Goal: Task Accomplishment & Management: Use online tool/utility

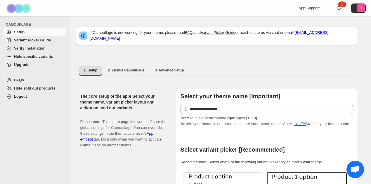
click at [18, 58] on span "Hide specific variants" at bounding box center [33, 56] width 39 height 4
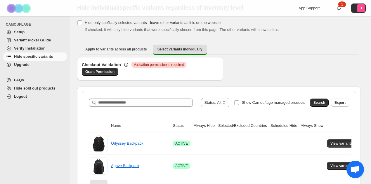
scroll to position [58, 0]
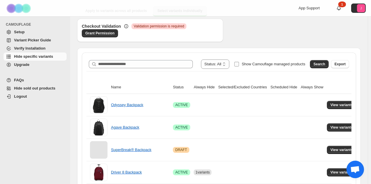
click at [249, 66] on span "Show Camouflage managed products" at bounding box center [273, 64] width 64 height 4
click at [317, 62] on button "Search" at bounding box center [319, 64] width 19 height 8
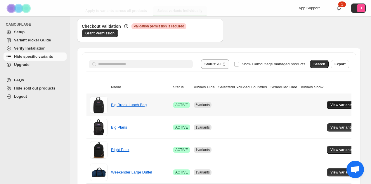
click at [342, 104] on span "View variants" at bounding box center [341, 105] width 22 height 5
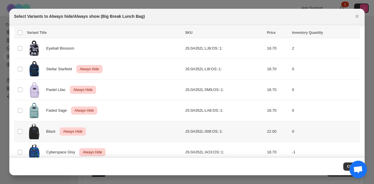
scroll to position [42, 0]
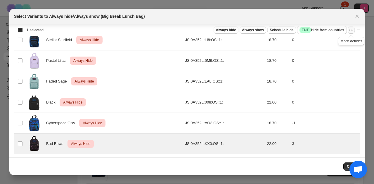
click at [351, 29] on icon "More actions" at bounding box center [351, 30] width 6 height 6
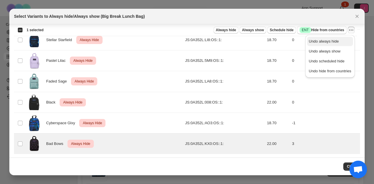
click at [339, 39] on span "Undo always hide" at bounding box center [330, 42] width 42 height 6
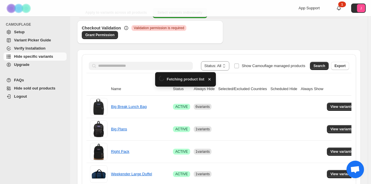
scroll to position [58, 0]
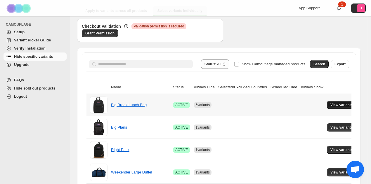
click at [343, 107] on span "View variants" at bounding box center [341, 105] width 22 height 5
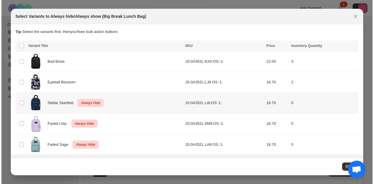
scroll to position [0, 0]
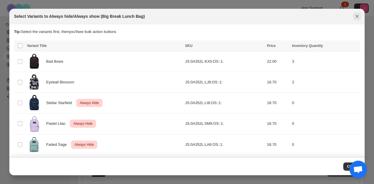
click at [356, 15] on icon "Close" at bounding box center [356, 16] width 3 height 3
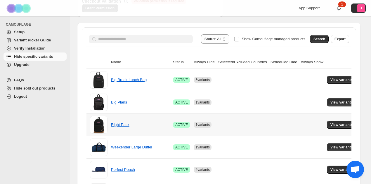
scroll to position [117, 0]
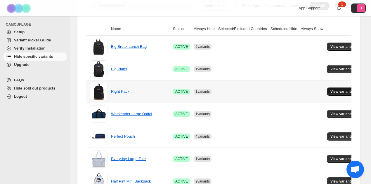
click at [332, 89] on button "View variants" at bounding box center [341, 92] width 29 height 8
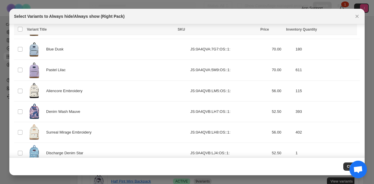
scroll to position [435, 0]
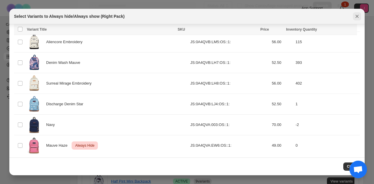
click at [358, 18] on icon "Close" at bounding box center [357, 16] width 6 height 6
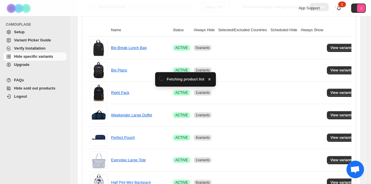
scroll to position [117, 0]
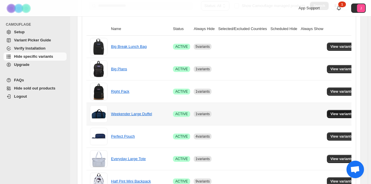
click at [337, 114] on span "View variants" at bounding box center [341, 114] width 22 height 5
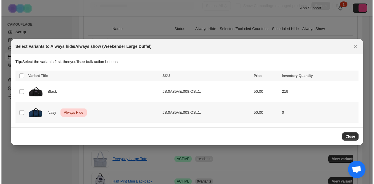
scroll to position [0, 0]
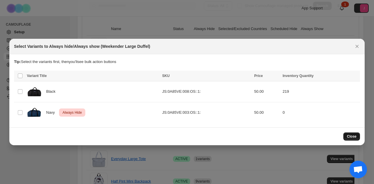
drag, startPoint x: 356, startPoint y: 131, endPoint x: 357, endPoint y: 135, distance: 3.6
click at [357, 134] on div "Close" at bounding box center [186, 137] width 355 height 18
click at [357, 135] on button "Close" at bounding box center [351, 137] width 17 height 8
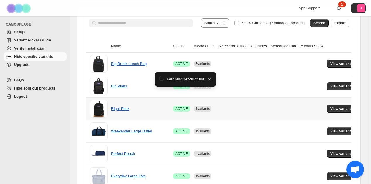
scroll to position [117, 0]
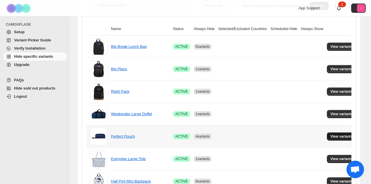
click at [332, 137] on span "View variants" at bounding box center [341, 136] width 22 height 5
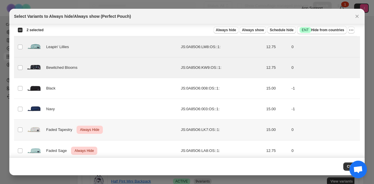
scroll to position [179, 0]
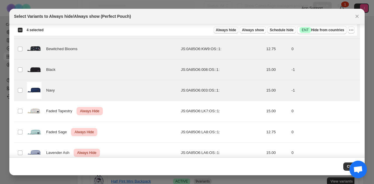
click at [226, 29] on span "Always hide" at bounding box center [226, 30] width 20 height 5
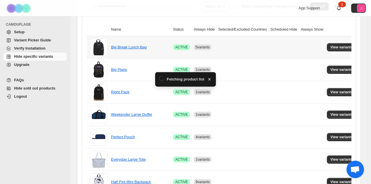
scroll to position [117, 0]
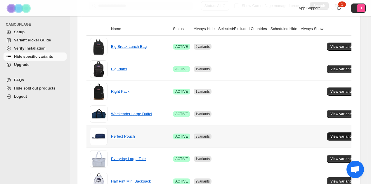
click at [340, 139] on button "View variants" at bounding box center [341, 137] width 29 height 8
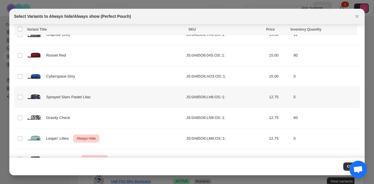
scroll to position [69, 0]
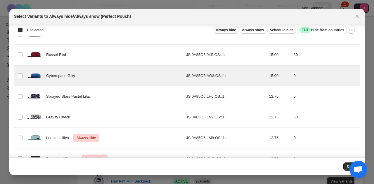
click at [234, 28] on span "Always hide" at bounding box center [226, 30] width 20 height 5
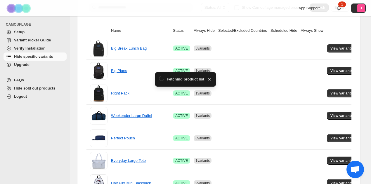
scroll to position [117, 0]
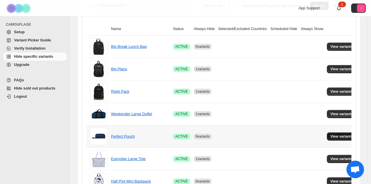
click at [330, 134] on span "View variants" at bounding box center [341, 136] width 22 height 5
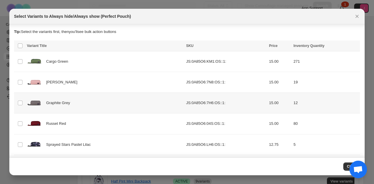
scroll to position [40, 0]
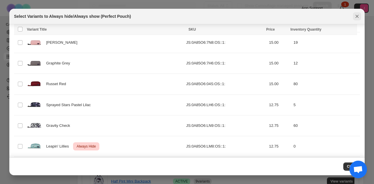
click at [359, 16] on icon "Close" at bounding box center [357, 16] width 6 height 6
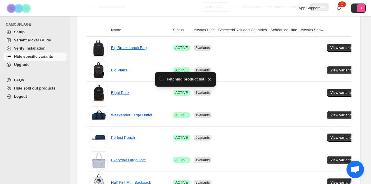
scroll to position [117, 0]
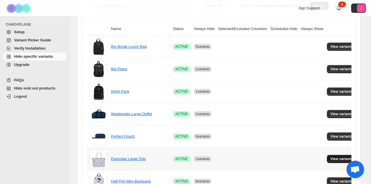
click at [335, 157] on span "View variants" at bounding box center [341, 159] width 22 height 5
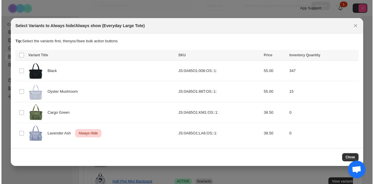
scroll to position [0, 0]
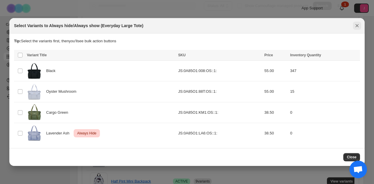
click at [356, 34] on div "Select Variants to Always hide/Always show (Everyday Large Tote)" at bounding box center [186, 25] width 355 height 15
click at [23, 111] on td "Select product variant" at bounding box center [19, 112] width 11 height 21
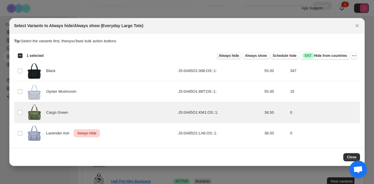
click at [238, 55] on span "Always hide" at bounding box center [229, 55] width 20 height 5
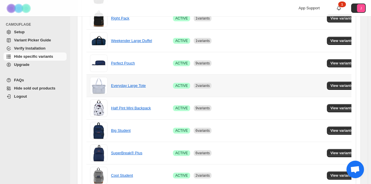
scroll to position [204, 0]
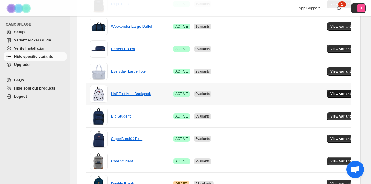
click at [330, 94] on span "View variants" at bounding box center [341, 94] width 22 height 5
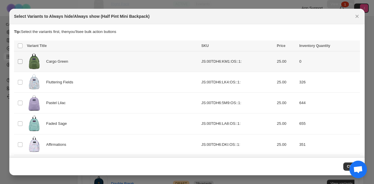
click at [23, 62] on td "Select product variant" at bounding box center [19, 61] width 11 height 21
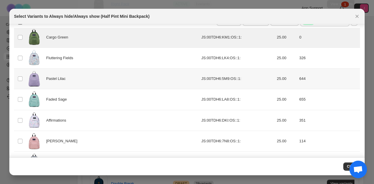
scroll to position [0, 0]
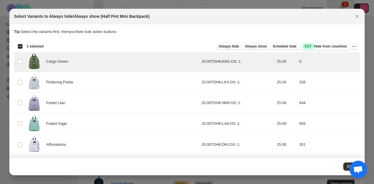
click at [228, 46] on span "Always hide" at bounding box center [229, 46] width 20 height 5
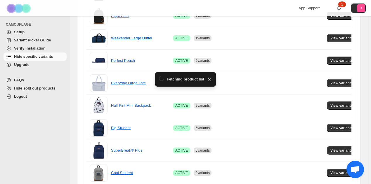
scroll to position [204, 0]
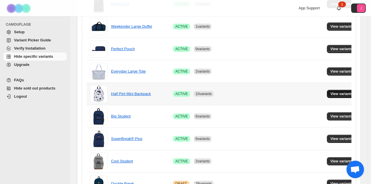
click at [335, 92] on span "View variants" at bounding box center [341, 94] width 22 height 5
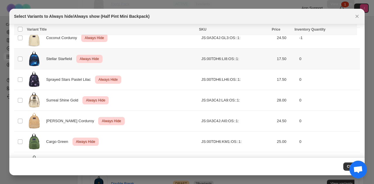
scroll to position [270, 0]
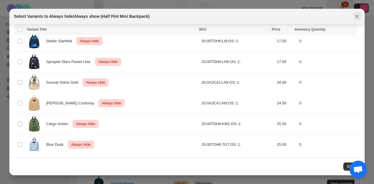
click at [356, 17] on icon "Close" at bounding box center [356, 16] width 3 height 3
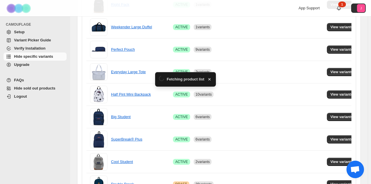
scroll to position [204, 0]
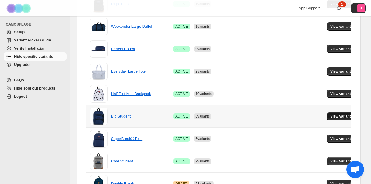
click at [327, 116] on button "View variants" at bounding box center [341, 116] width 29 height 8
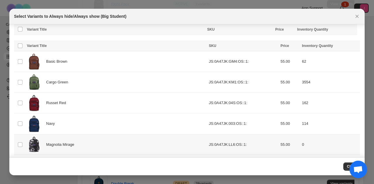
scroll to position [98, 0]
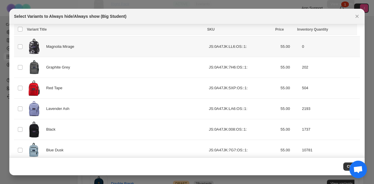
click at [23, 46] on td "Select product variant" at bounding box center [19, 46] width 11 height 21
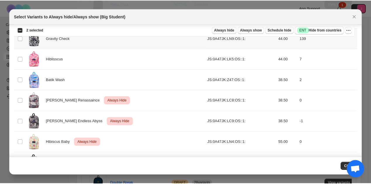
scroll to position [434, 0]
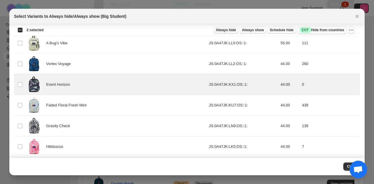
click at [236, 31] on span "Always hide" at bounding box center [226, 30] width 20 height 5
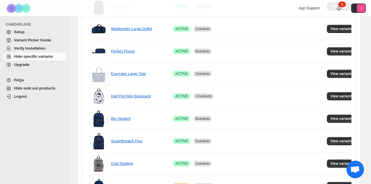
scroll to position [204, 0]
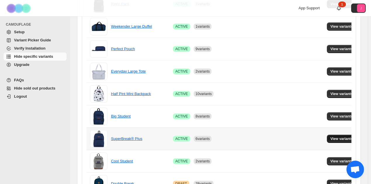
click at [330, 137] on span "View variants" at bounding box center [341, 139] width 22 height 5
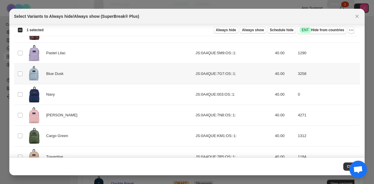
scroll to position [156, 0]
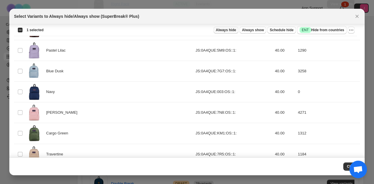
click at [233, 30] on span "Always hide" at bounding box center [226, 30] width 20 height 5
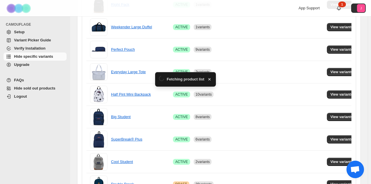
scroll to position [204, 0]
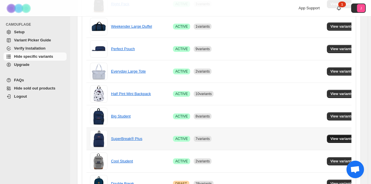
click at [335, 137] on span "View variants" at bounding box center [341, 139] width 22 height 5
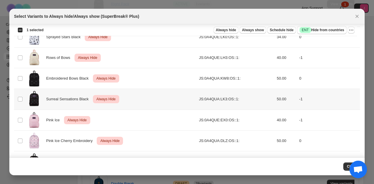
scroll to position [704, 0]
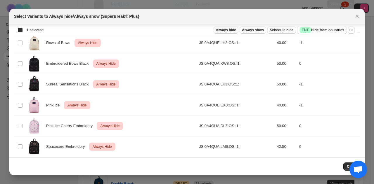
click at [233, 30] on span "Always hide" at bounding box center [226, 30] width 20 height 5
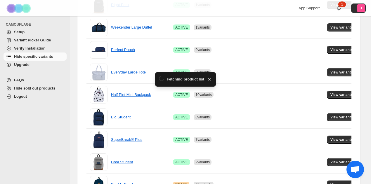
scroll to position [204, 0]
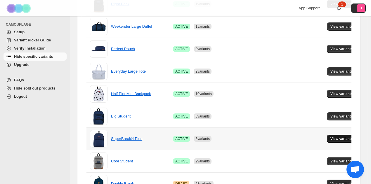
click at [330, 139] on span "View variants" at bounding box center [341, 139] width 22 height 5
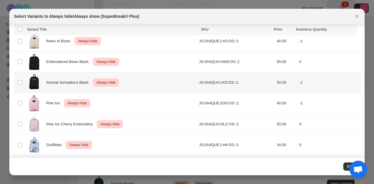
scroll to position [704, 0]
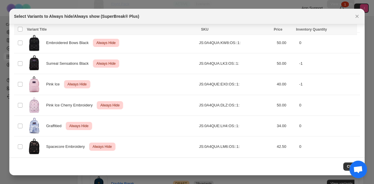
click at [353, 16] on button "Close" at bounding box center [357, 16] width 8 height 8
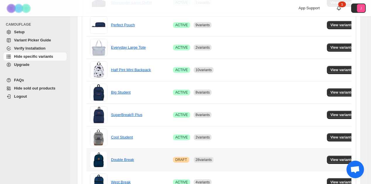
scroll to position [234, 0]
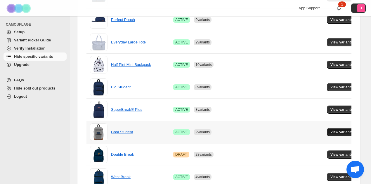
click at [330, 130] on span "View variants" at bounding box center [341, 132] width 22 height 5
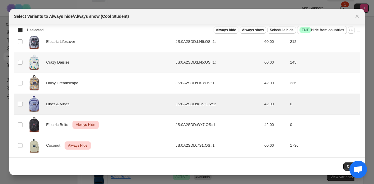
scroll to position [208, 0]
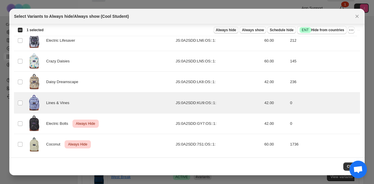
click at [232, 28] on span "Always hide" at bounding box center [226, 30] width 20 height 5
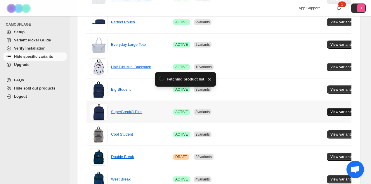
scroll to position [234, 0]
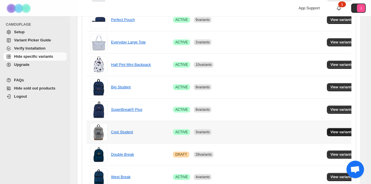
click at [342, 132] on span "View variants" at bounding box center [341, 132] width 22 height 5
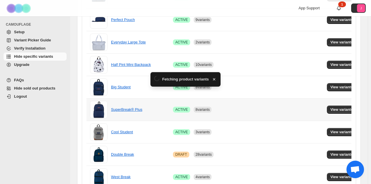
scroll to position [0, 0]
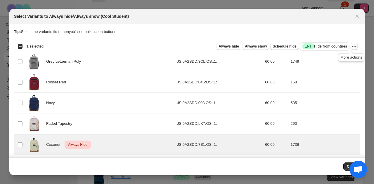
click at [351, 47] on icon "More actions" at bounding box center [354, 46] width 6 height 6
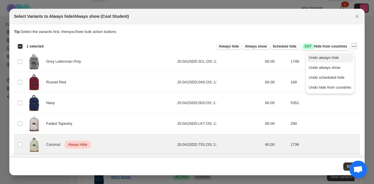
click at [320, 59] on span "Undo always hide" at bounding box center [324, 57] width 30 height 4
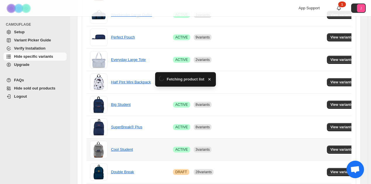
scroll to position [234, 0]
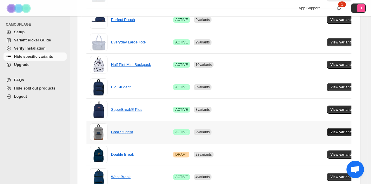
click at [334, 134] on button "View variants" at bounding box center [341, 132] width 29 height 8
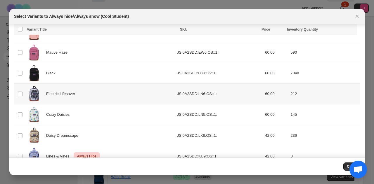
scroll to position [208, 0]
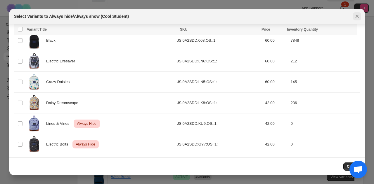
click at [358, 18] on icon "Close" at bounding box center [357, 16] width 6 height 6
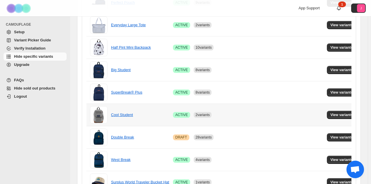
scroll to position [263, 0]
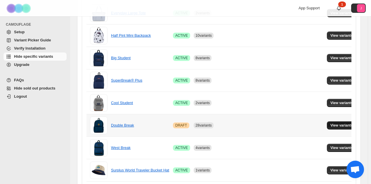
click at [330, 123] on span "View variants" at bounding box center [341, 125] width 22 height 5
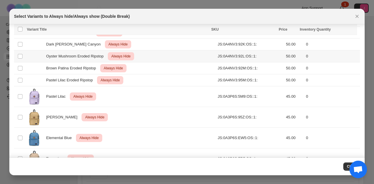
scroll to position [398, 0]
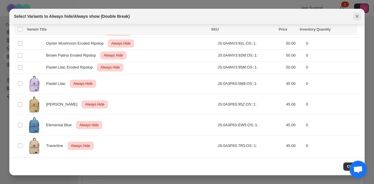
click at [354, 17] on icon "Close" at bounding box center [357, 16] width 6 height 6
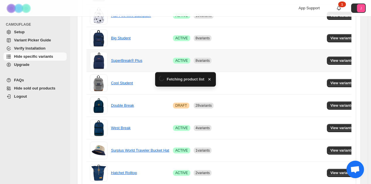
scroll to position [320, 0]
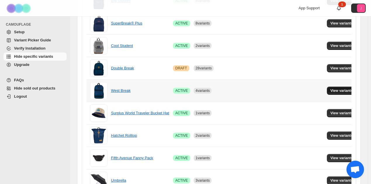
click at [330, 89] on span "View variants" at bounding box center [341, 90] width 22 height 5
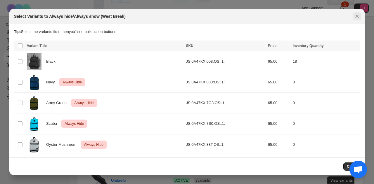
click at [357, 19] on icon "Close" at bounding box center [357, 16] width 6 height 6
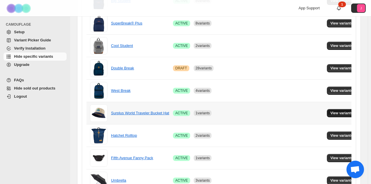
click at [332, 111] on span "View variants" at bounding box center [341, 113] width 22 height 5
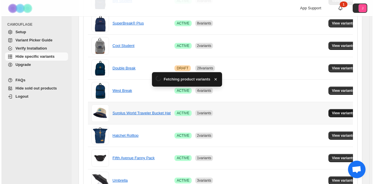
scroll to position [0, 0]
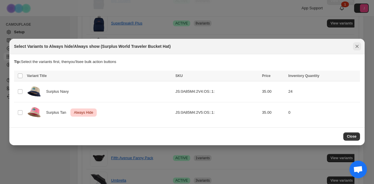
click at [357, 46] on icon "Close" at bounding box center [356, 46] width 3 height 3
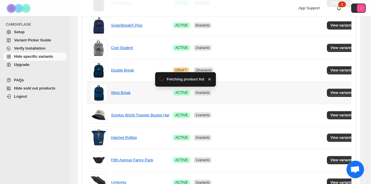
scroll to position [320, 0]
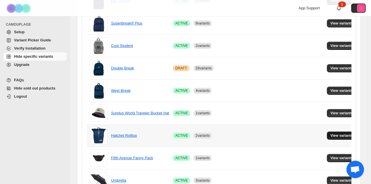
click at [345, 135] on span "View variants" at bounding box center [341, 135] width 22 height 5
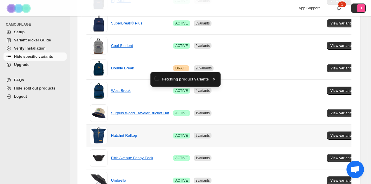
scroll to position [0, 0]
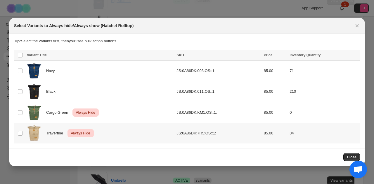
click at [17, 134] on td "Select product variant" at bounding box center [19, 133] width 11 height 21
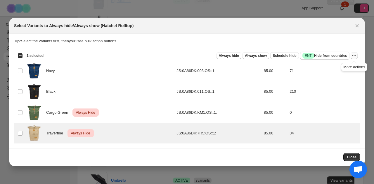
click at [357, 56] on button "More actions" at bounding box center [353, 55] width 7 height 7
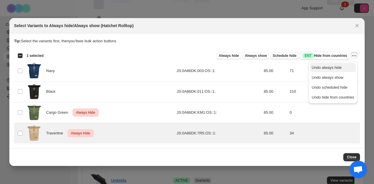
click at [337, 69] on span "Undo always hide" at bounding box center [326, 67] width 30 height 4
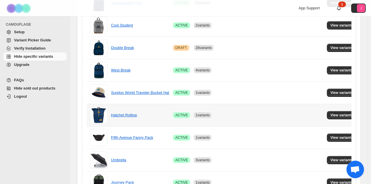
scroll to position [349, 0]
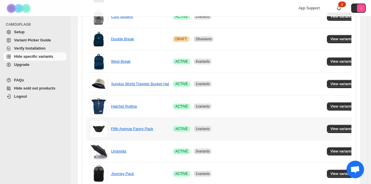
click at [332, 131] on td "View variants" at bounding box center [342, 129] width 35 height 22
click at [332, 127] on span "View variants" at bounding box center [341, 129] width 22 height 5
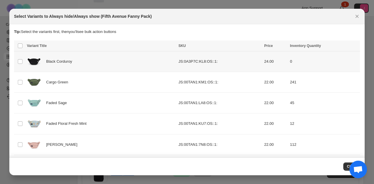
click at [23, 63] on td "Select product variant" at bounding box center [19, 61] width 11 height 21
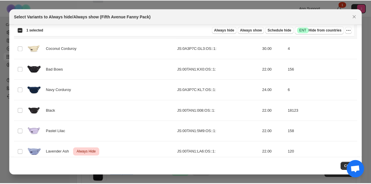
scroll to position [125, 0]
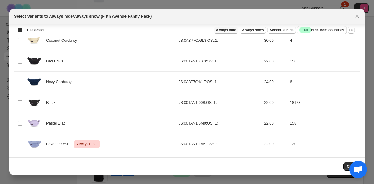
click at [231, 30] on span "Always hide" at bounding box center [226, 30] width 20 height 5
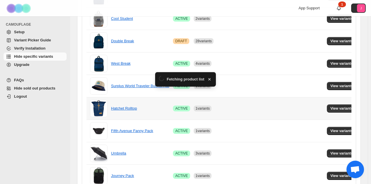
scroll to position [349, 0]
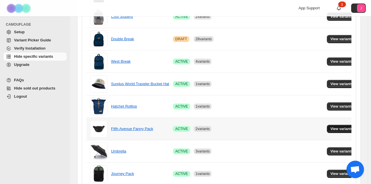
click at [341, 127] on span "View variants" at bounding box center [341, 129] width 22 height 5
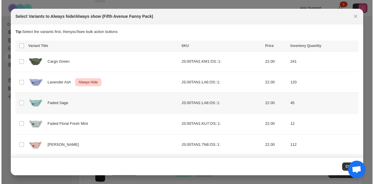
scroll to position [0, 0]
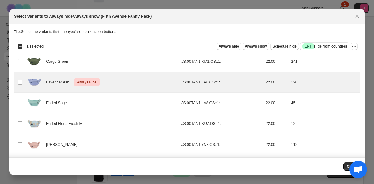
click at [346, 46] on div "Always hide Always show Schedule hide Success ENT Hide from countries Always hi…" at bounding box center [202, 46] width 309 height 8
click at [351, 47] on icon "More actions" at bounding box center [354, 46] width 6 height 6
click at [335, 55] on span "Undo always hide" at bounding box center [324, 57] width 30 height 4
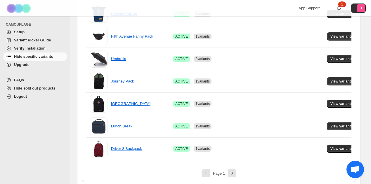
scroll to position [442, 0]
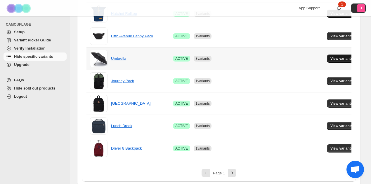
click at [333, 56] on span "View variants" at bounding box center [341, 58] width 22 height 5
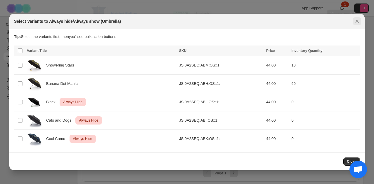
click at [357, 20] on icon "Close" at bounding box center [357, 21] width 6 height 6
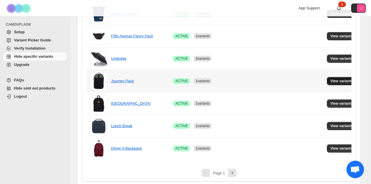
click at [333, 81] on span "View variants" at bounding box center [341, 81] width 22 height 5
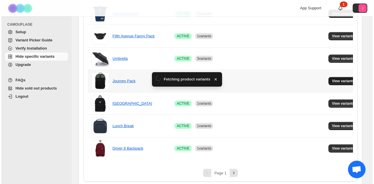
scroll to position [0, 0]
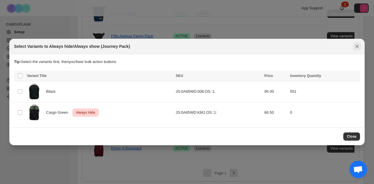
click at [356, 45] on icon "Close" at bounding box center [357, 46] width 6 height 6
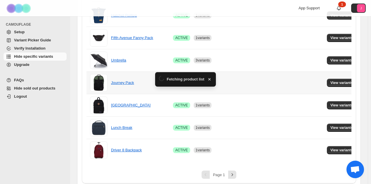
scroll to position [442, 0]
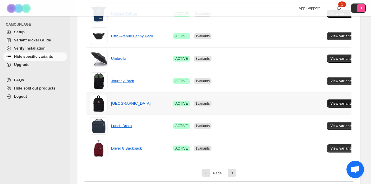
click at [333, 101] on span "View variants" at bounding box center [341, 103] width 22 height 5
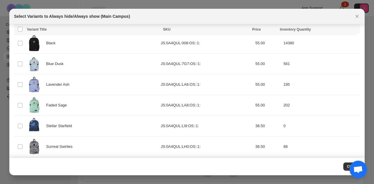
scroll to position [125, 0]
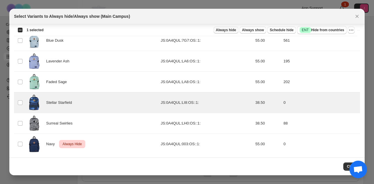
click at [236, 30] on span "Always hide" at bounding box center [226, 30] width 20 height 5
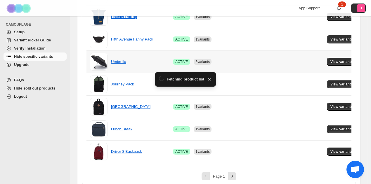
scroll to position [442, 0]
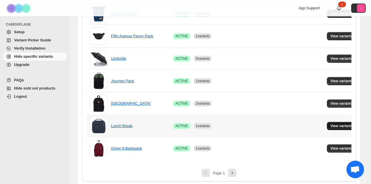
click at [333, 124] on span "View variants" at bounding box center [341, 126] width 22 height 5
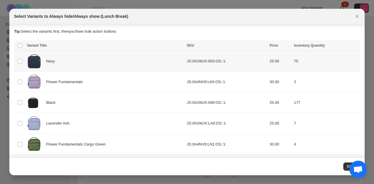
scroll to position [0, 0]
click at [357, 16] on icon "Close" at bounding box center [356, 16] width 3 height 3
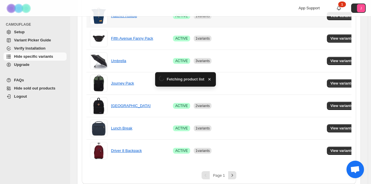
scroll to position [442, 0]
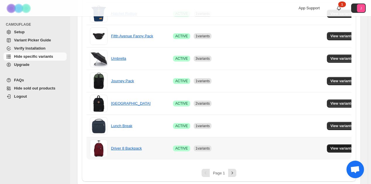
click at [334, 146] on span "View variants" at bounding box center [341, 148] width 22 height 5
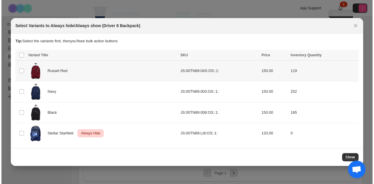
scroll to position [0, 0]
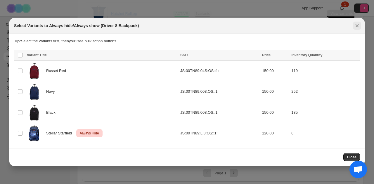
click at [357, 26] on icon "Close" at bounding box center [357, 26] width 6 height 6
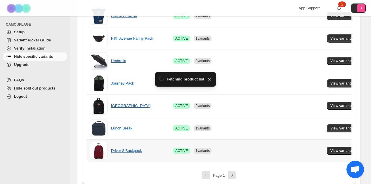
scroll to position [442, 0]
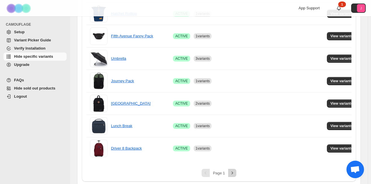
click at [233, 170] on icon "Next" at bounding box center [232, 173] width 6 height 6
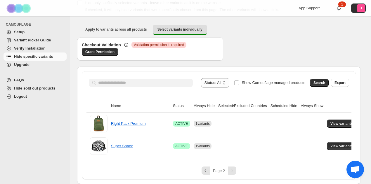
scroll to position [39, 0]
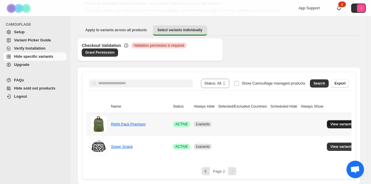
click at [337, 123] on span "View variants" at bounding box center [341, 124] width 22 height 5
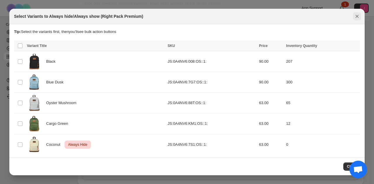
click at [355, 15] on icon "Close" at bounding box center [357, 16] width 6 height 6
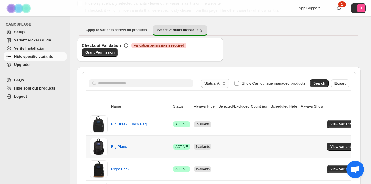
click at [329, 151] on td "View variants" at bounding box center [342, 146] width 35 height 22
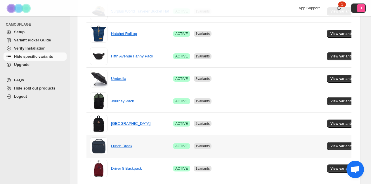
scroll to position [442, 0]
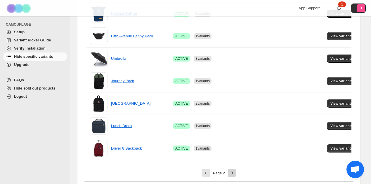
click at [233, 174] on icon "Next" at bounding box center [232, 173] width 6 height 6
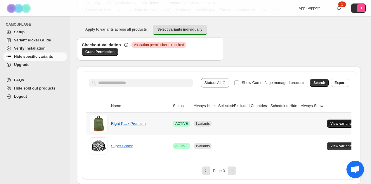
scroll to position [39, 0]
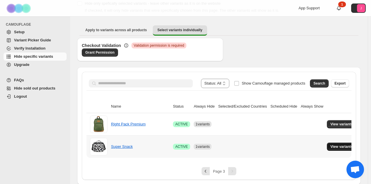
click at [338, 144] on span "View variants" at bounding box center [341, 146] width 22 height 5
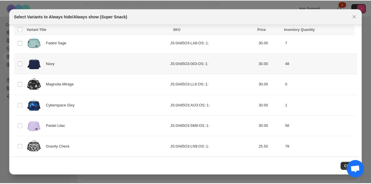
scroll to position [52, 0]
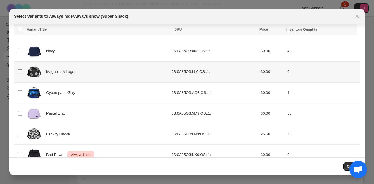
click at [22, 70] on span ":rph:" at bounding box center [20, 71] width 5 height 5
click at [237, 27] on button "Always hide" at bounding box center [225, 30] width 25 height 7
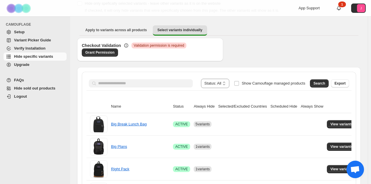
scroll to position [0, 0]
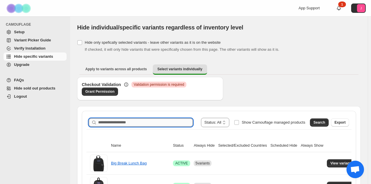
click at [183, 124] on input "Search product name" at bounding box center [145, 123] width 95 height 8
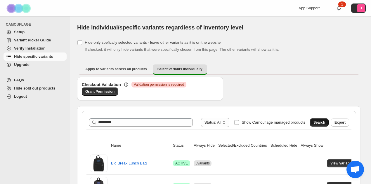
click at [320, 126] on button "Search" at bounding box center [319, 123] width 19 height 8
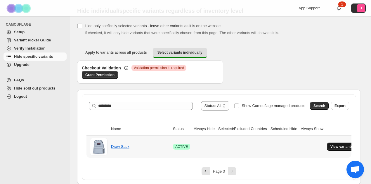
click at [341, 146] on span "View variants" at bounding box center [341, 146] width 22 height 5
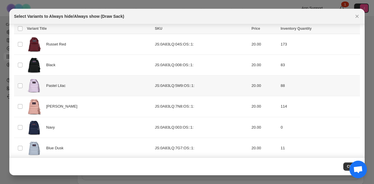
scroll to position [22, 0]
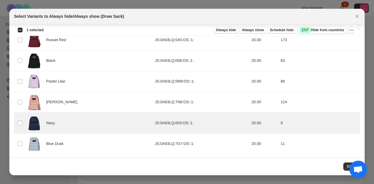
drag, startPoint x: 232, startPoint y: 30, endPoint x: 225, endPoint y: 37, distance: 9.9
click at [225, 37] on div "Loading product variants… Loading product variants… Select all product variants…" at bounding box center [187, 86] width 346 height 135
click at [224, 31] on span "Always hide" at bounding box center [226, 30] width 20 height 5
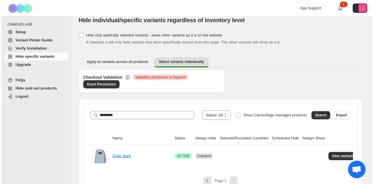
scroll to position [0, 0]
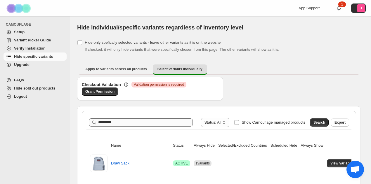
drag, startPoint x: 144, startPoint y: 125, endPoint x: 110, endPoint y: 123, distance: 34.2
click at [110, 123] on div "**********" at bounding box center [219, 122] width 260 height 9
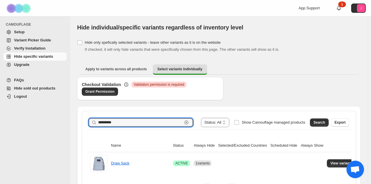
drag, startPoint x: 126, startPoint y: 126, endPoint x: 83, endPoint y: 118, distance: 43.1
click at [66, 121] on div "**********" at bounding box center [185, 100] width 371 height 201
click at [335, 121] on button "Export" at bounding box center [340, 123] width 18 height 8
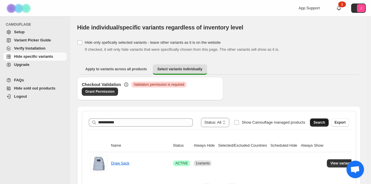
click at [319, 122] on span "Search" at bounding box center [319, 122] width 12 height 5
click at [340, 163] on span "View variants" at bounding box center [341, 163] width 22 height 5
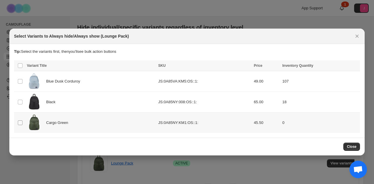
click at [20, 120] on span ":rr9:" at bounding box center [20, 122] width 5 height 5
click at [231, 66] on span "Always hide" at bounding box center [229, 66] width 20 height 5
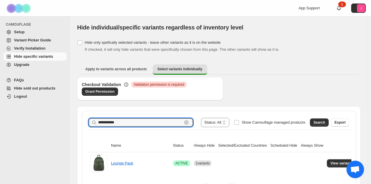
drag, startPoint x: 124, startPoint y: 123, endPoint x: 0, endPoint y: 126, distance: 124.4
click at [0, 126] on div "**********" at bounding box center [185, 100] width 371 height 201
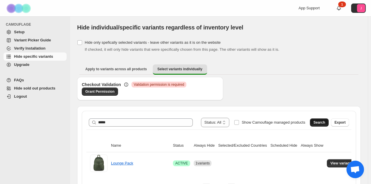
click at [324, 119] on button "Search" at bounding box center [319, 123] width 19 height 8
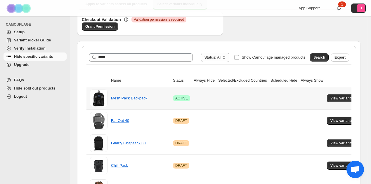
scroll to position [88, 0]
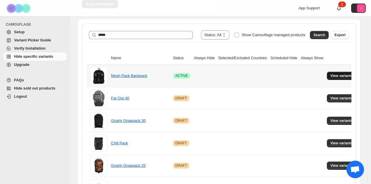
click at [330, 74] on span "View variants" at bounding box center [341, 76] width 22 height 5
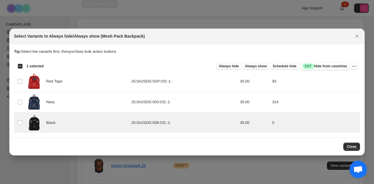
click at [246, 63] on div "Always hide Always show Schedule hide Success ENT Hide from countries" at bounding box center [198, 66] width 301 height 8
click at [241, 65] on button "Always hide" at bounding box center [228, 66] width 25 height 7
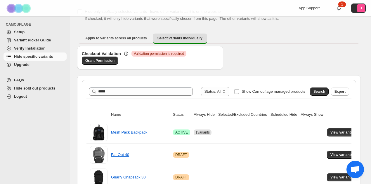
scroll to position [29, 0]
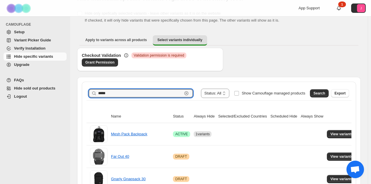
drag, startPoint x: 131, startPoint y: 93, endPoint x: 38, endPoint y: 83, distance: 93.3
click at [323, 96] on button "Search" at bounding box center [319, 93] width 19 height 8
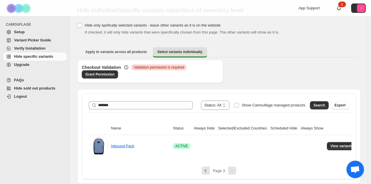
scroll to position [17, 0]
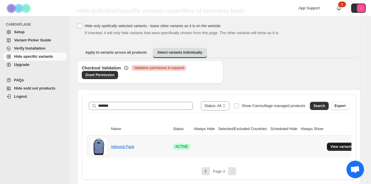
click at [339, 143] on button "View variants" at bounding box center [341, 147] width 29 height 8
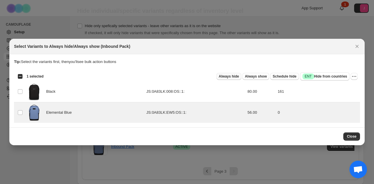
click at [239, 75] on span "Always hide" at bounding box center [229, 76] width 20 height 5
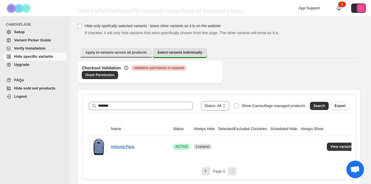
scroll to position [0, 0]
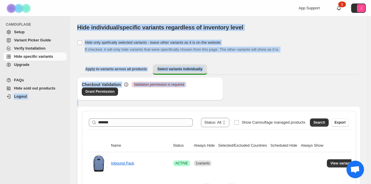
drag, startPoint x: 127, startPoint y: 118, endPoint x: 93, endPoint y: 125, distance: 34.6
click at [3, 125] on div "**********" at bounding box center [185, 100] width 371 height 201
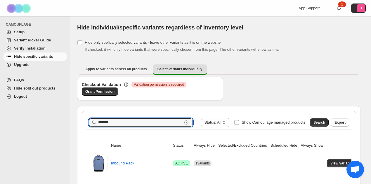
drag, startPoint x: 112, startPoint y: 121, endPoint x: 31, endPoint y: 112, distance: 81.7
click at [28, 116] on div "**********" at bounding box center [185, 100] width 371 height 201
type input "*"
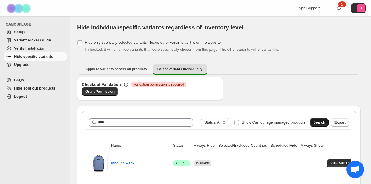
click at [327, 119] on button "Search" at bounding box center [319, 123] width 19 height 8
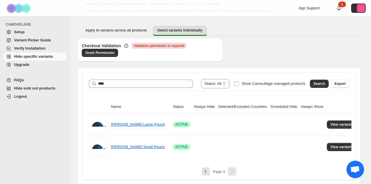
scroll to position [39, 0]
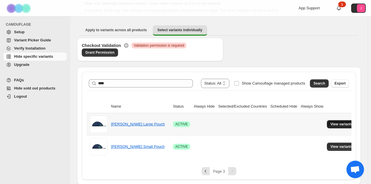
click at [339, 124] on span "View variants" at bounding box center [341, 124] width 22 height 5
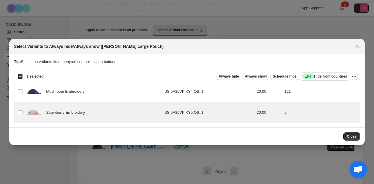
click at [237, 76] on span "Always hide" at bounding box center [229, 76] width 20 height 5
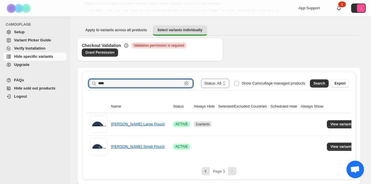
drag, startPoint x: 112, startPoint y: 82, endPoint x: 55, endPoint y: 74, distance: 57.7
click at [55, 76] on div "**********" at bounding box center [185, 73] width 371 height 224
type input "**********"
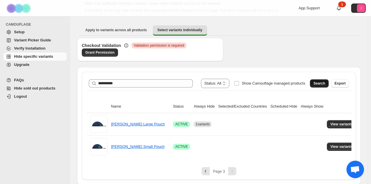
click at [322, 83] on span "Search" at bounding box center [319, 83] width 12 height 5
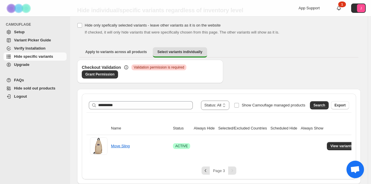
scroll to position [17, 0]
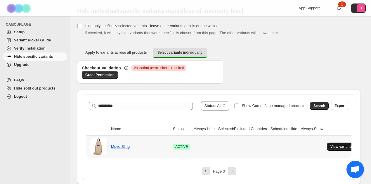
click at [337, 149] on button "View variants" at bounding box center [341, 147] width 29 height 8
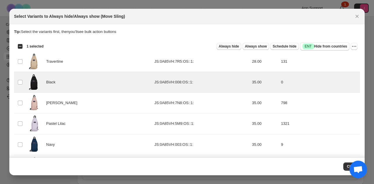
click at [238, 47] on span "Always hide" at bounding box center [229, 46] width 20 height 5
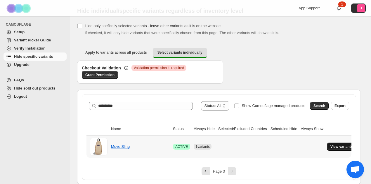
click at [327, 145] on button "View variants" at bounding box center [341, 147] width 29 height 8
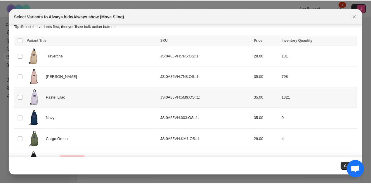
scroll to position [22, 0]
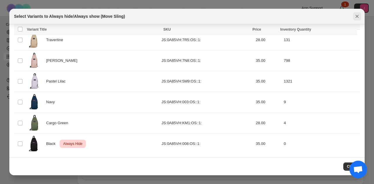
click at [355, 17] on icon "Close" at bounding box center [357, 16] width 6 height 6
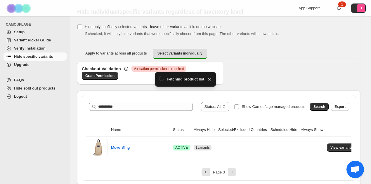
scroll to position [17, 0]
